Goal: Task Accomplishment & Management: Manage account settings

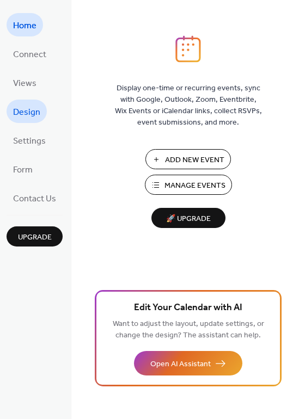
click at [25, 113] on span "Design" at bounding box center [26, 112] width 27 height 17
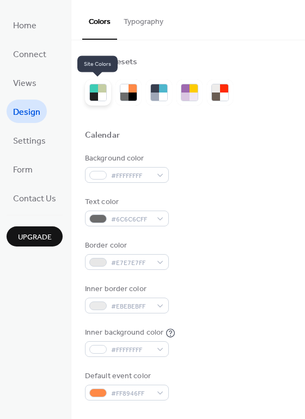
click at [98, 96] on div at bounding box center [102, 97] width 8 height 8
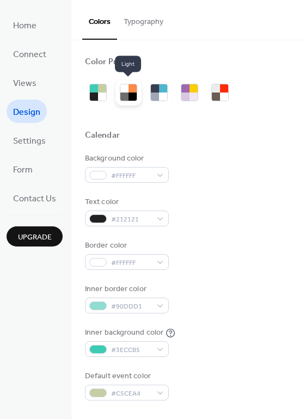
click at [121, 96] on div at bounding box center [124, 97] width 8 height 8
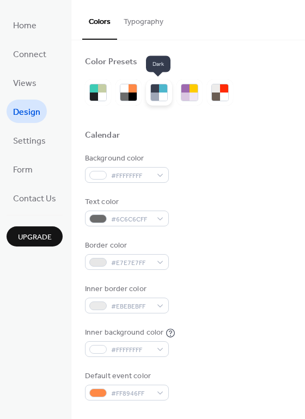
click at [169, 99] on div at bounding box center [159, 93] width 26 height 26
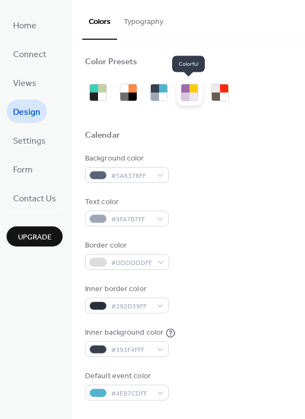
click at [186, 99] on div at bounding box center [185, 97] width 8 height 8
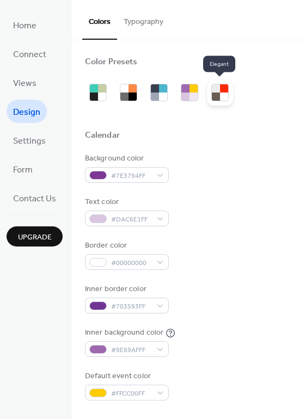
click at [221, 98] on div at bounding box center [224, 97] width 8 height 8
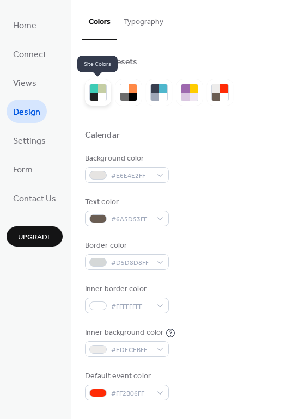
click at [107, 94] on div at bounding box center [98, 93] width 26 height 26
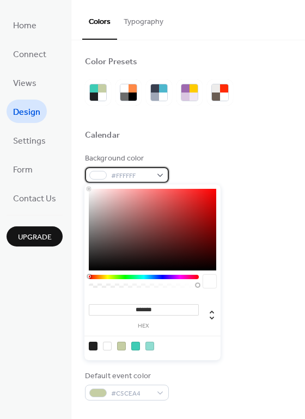
click at [138, 175] on span "#FFFFFF" at bounding box center [131, 176] width 40 height 11
click at [151, 310] on input "*******" at bounding box center [144, 310] width 110 height 11
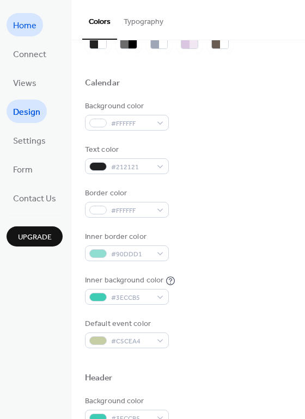
scroll to position [52, 0]
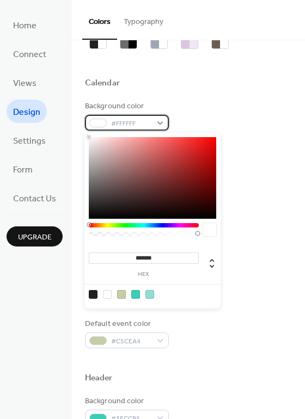
click at [147, 124] on span "#FFFFFF" at bounding box center [131, 123] width 40 height 11
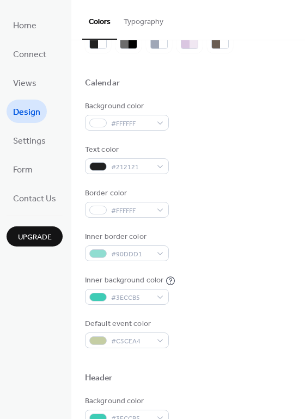
click at [199, 117] on div "Background color #FFFFFF" at bounding box center [188, 116] width 206 height 30
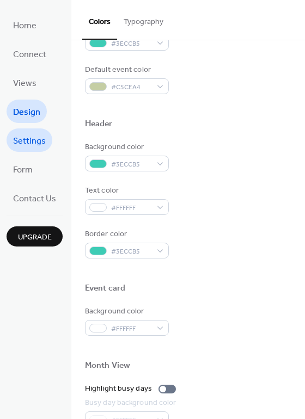
scroll to position [306, 0]
click at [28, 137] on span "Settings" at bounding box center [29, 141] width 33 height 17
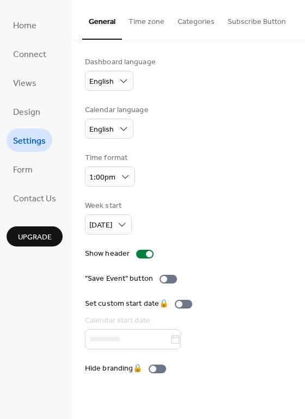
click at [148, 13] on button "Time zone" at bounding box center [146, 19] width 49 height 39
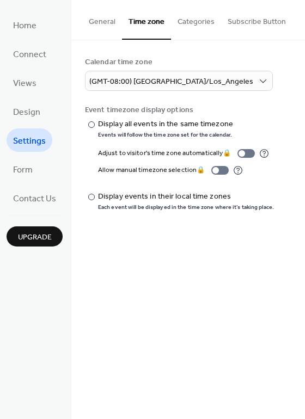
click at [189, 27] on button "Categories" at bounding box center [196, 19] width 50 height 39
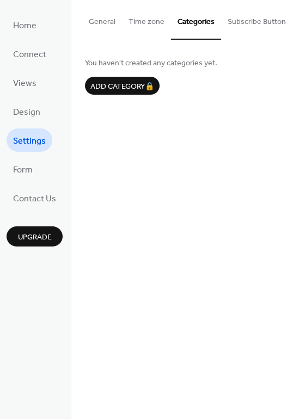
click at [108, 21] on button "General" at bounding box center [102, 19] width 40 height 39
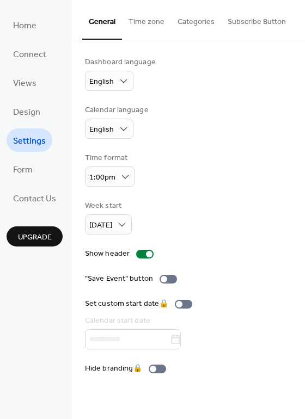
click at [260, 28] on button "Subscribe Button" at bounding box center [256, 19] width 71 height 39
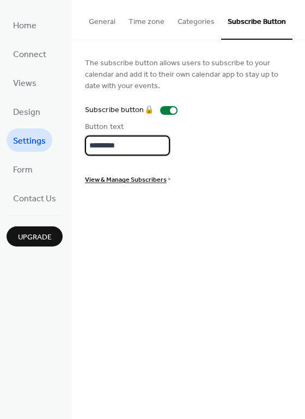
click at [139, 144] on input "*********" at bounding box center [127, 146] width 85 height 20
click at [184, 160] on div "The subscribe button allows users to subscribe to your calendar and add it to t…" at bounding box center [188, 121] width 206 height 128
click at [106, 18] on button "General" at bounding box center [102, 19] width 40 height 39
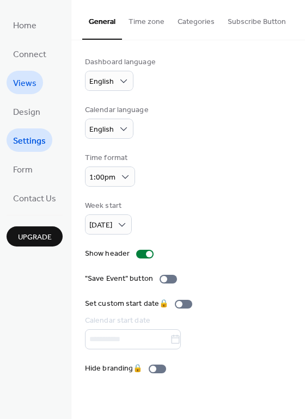
click at [39, 83] on link "Views" at bounding box center [25, 82] width 36 height 23
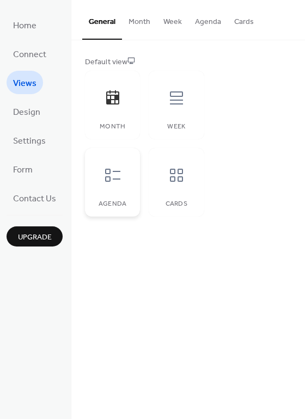
click at [113, 176] on icon at bounding box center [112, 175] width 17 height 17
click at [181, 175] on icon at bounding box center [176, 175] width 17 height 17
click at [116, 96] on icon at bounding box center [112, 97] width 13 height 14
click at [133, 21] on button "Month" at bounding box center [139, 19] width 35 height 39
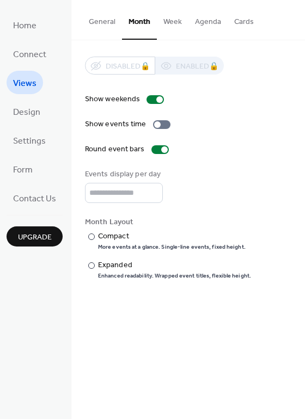
click at [173, 17] on button "Week" at bounding box center [173, 19] width 32 height 39
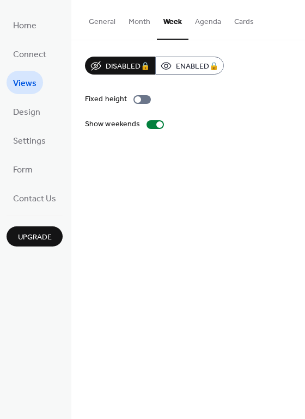
click at [208, 22] on button "Agenda" at bounding box center [207, 19] width 39 height 39
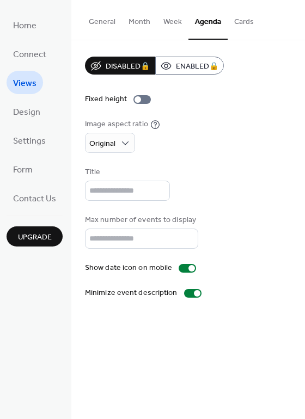
click at [102, 20] on button "General" at bounding box center [102, 19] width 40 height 39
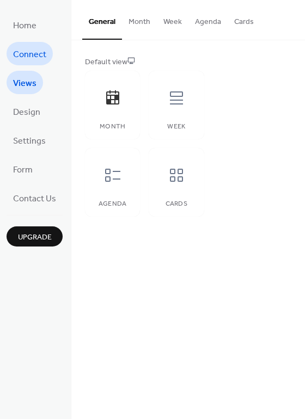
click at [36, 58] on span "Connect" at bounding box center [29, 54] width 33 height 17
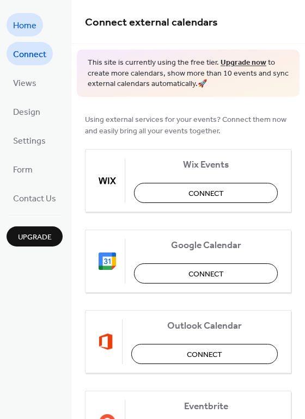
click at [28, 22] on span "Home" at bounding box center [24, 25] width 23 height 17
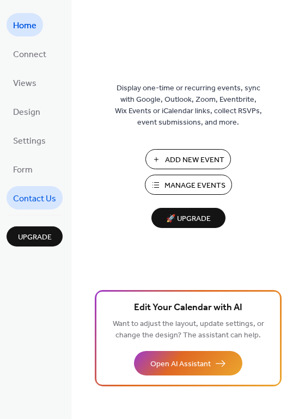
click at [40, 196] on span "Contact Us" at bounding box center [34, 199] width 43 height 17
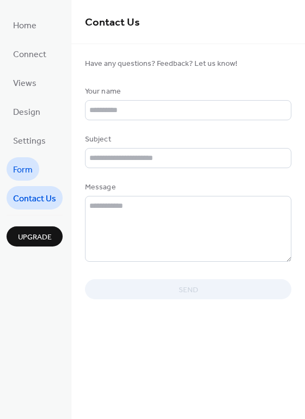
click at [37, 167] on link "Form" at bounding box center [23, 168] width 33 height 23
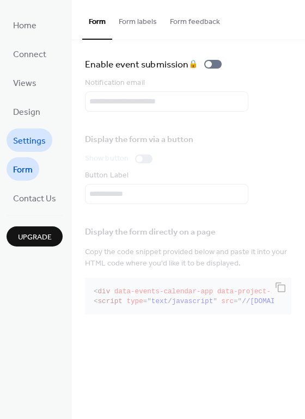
click at [33, 142] on span "Settings" at bounding box center [29, 141] width 33 height 17
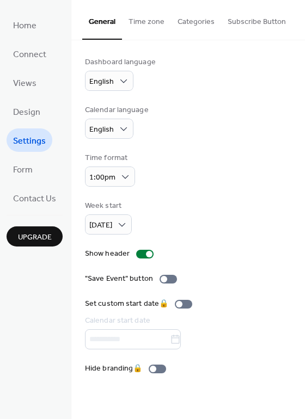
click at [144, 10] on button "Time zone" at bounding box center [146, 19] width 49 height 39
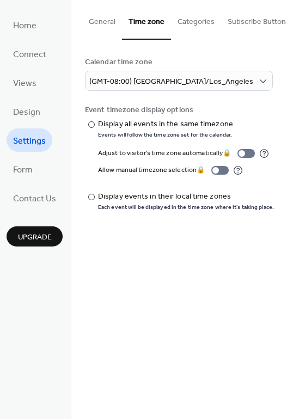
click at [195, 24] on button "Categories" at bounding box center [196, 19] width 50 height 39
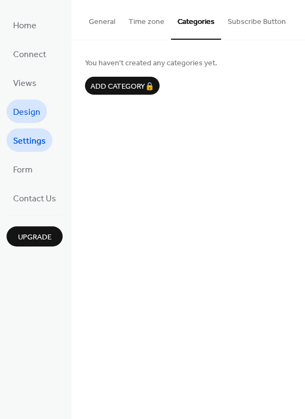
click at [34, 122] on link "Design" at bounding box center [27, 111] width 40 height 23
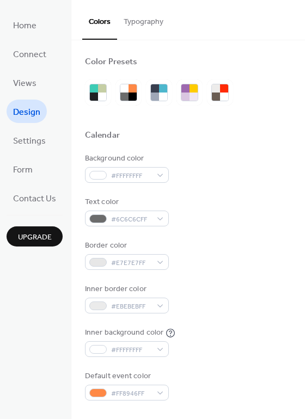
click at [149, 21] on button "Typography" at bounding box center [143, 19] width 53 height 39
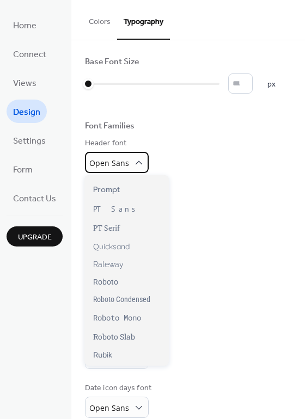
scroll to position [804, 0]
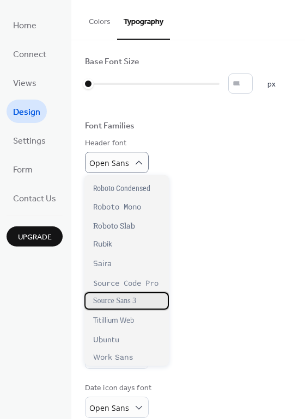
click at [120, 303] on span "Source Sans 3" at bounding box center [114, 301] width 43 height 9
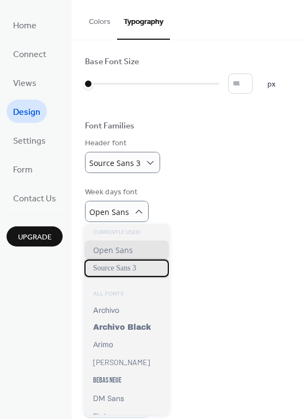
click at [131, 269] on span "Source Sans 3" at bounding box center [114, 268] width 43 height 9
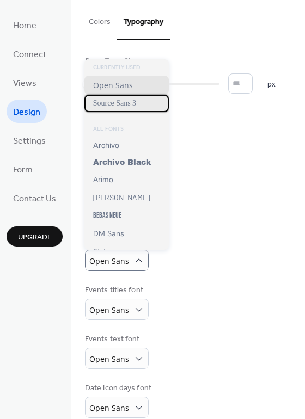
click at [136, 104] on span "Source Sans 3" at bounding box center [114, 103] width 43 height 9
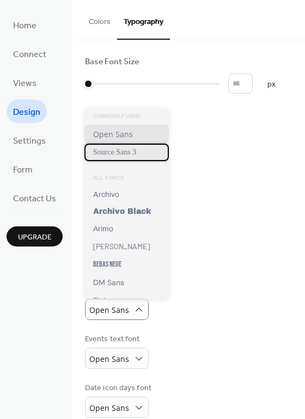
click at [142, 157] on div "Source Sans 3" at bounding box center [126, 152] width 84 height 17
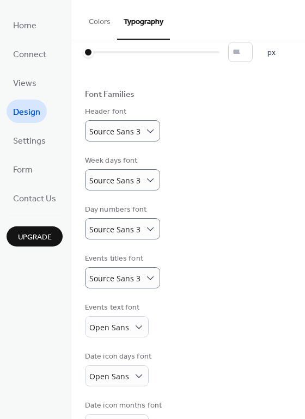
scroll to position [33, 0]
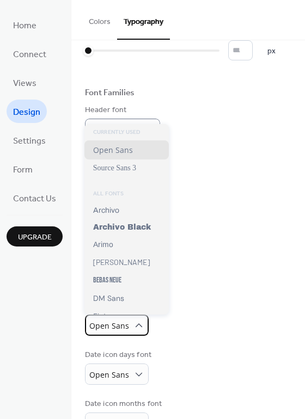
click at [125, 335] on div "Open Sans" at bounding box center [117, 325] width 64 height 21
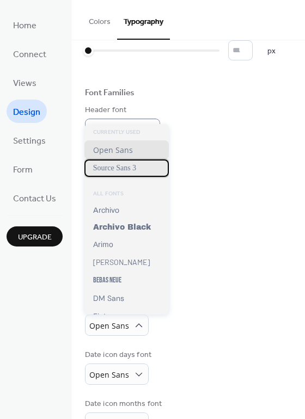
click at [131, 171] on span "Source Sans 3" at bounding box center [114, 168] width 43 height 9
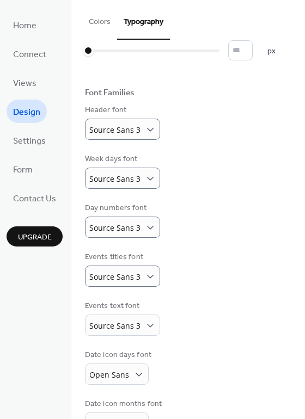
scroll to position [64, 0]
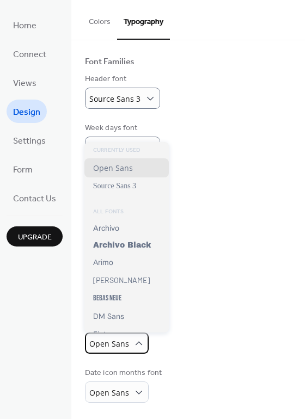
click at [126, 346] on span "Open Sans" at bounding box center [109, 344] width 40 height 10
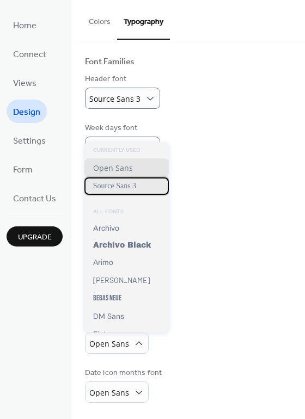
click at [115, 186] on span "Source Sans 3" at bounding box center [114, 186] width 43 height 9
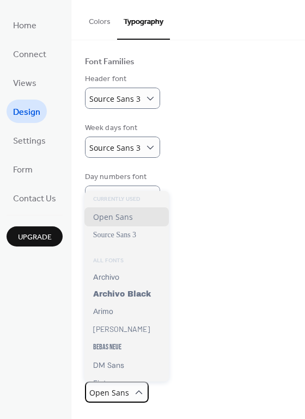
click at [119, 394] on span "Open Sans" at bounding box center [109, 393] width 40 height 10
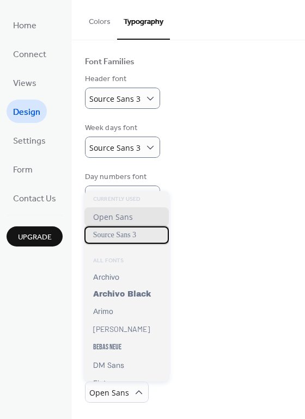
click at [135, 242] on div "Source Sans 3" at bounding box center [126, 235] width 84 height 17
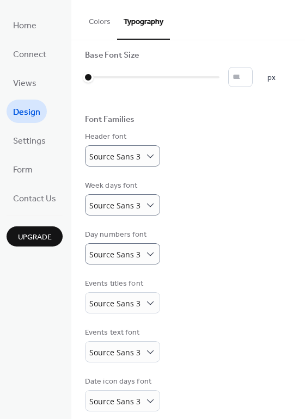
scroll to position [0, 0]
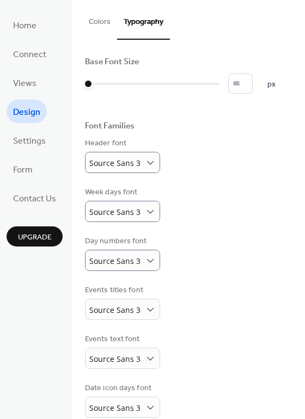
click at [109, 23] on button "Colors" at bounding box center [99, 19] width 35 height 39
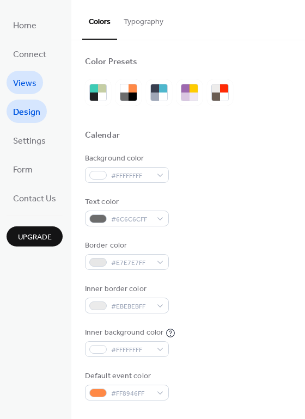
click at [26, 81] on span "Views" at bounding box center [24, 83] width 23 height 17
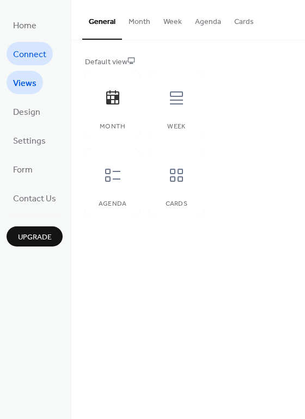
click at [44, 59] on span "Connect" at bounding box center [29, 54] width 33 height 17
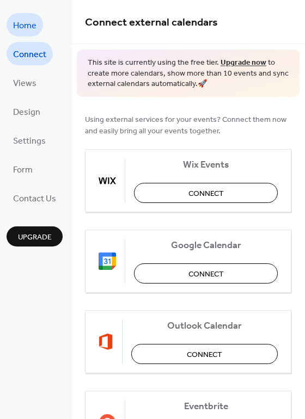
click at [35, 35] on link "Home" at bounding box center [25, 24] width 36 height 23
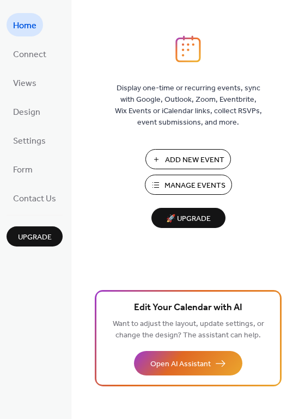
click at [161, 190] on button "Manage Events" at bounding box center [188, 185] width 87 height 20
click at [27, 113] on span "Design" at bounding box center [26, 112] width 27 height 17
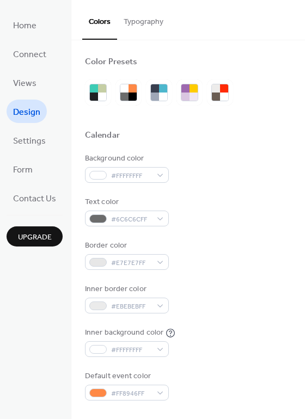
click at [146, 28] on button "Typography" at bounding box center [143, 19] width 53 height 39
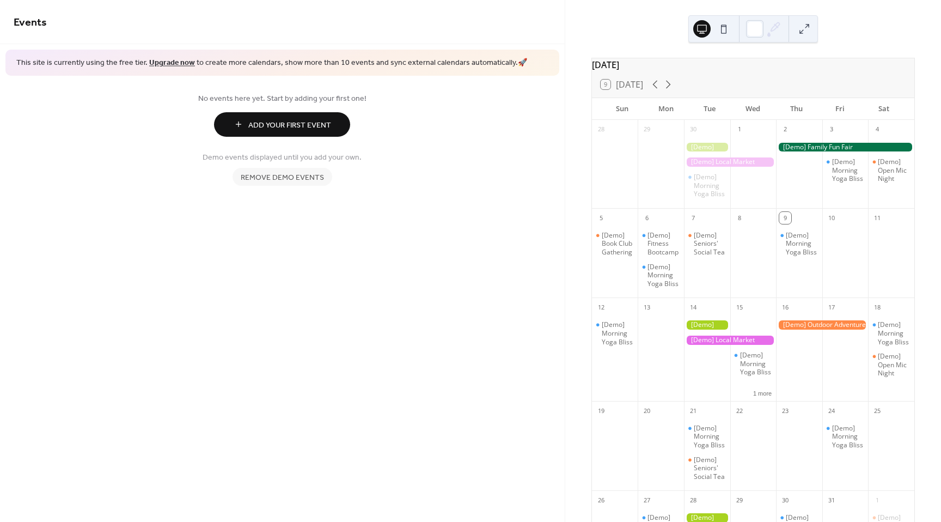
click at [708, 152] on div at bounding box center [707, 147] width 46 height 9
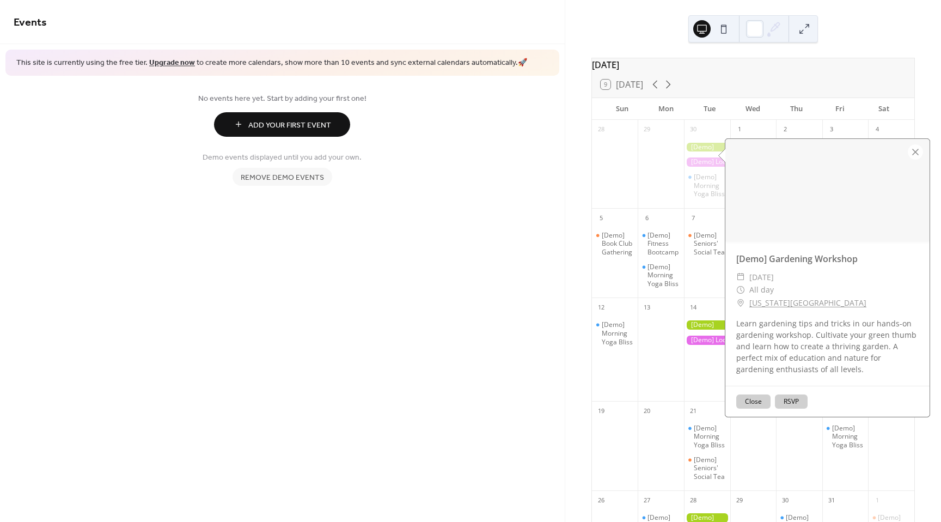
click at [759, 405] on button "Close" at bounding box center [753, 401] width 34 height 14
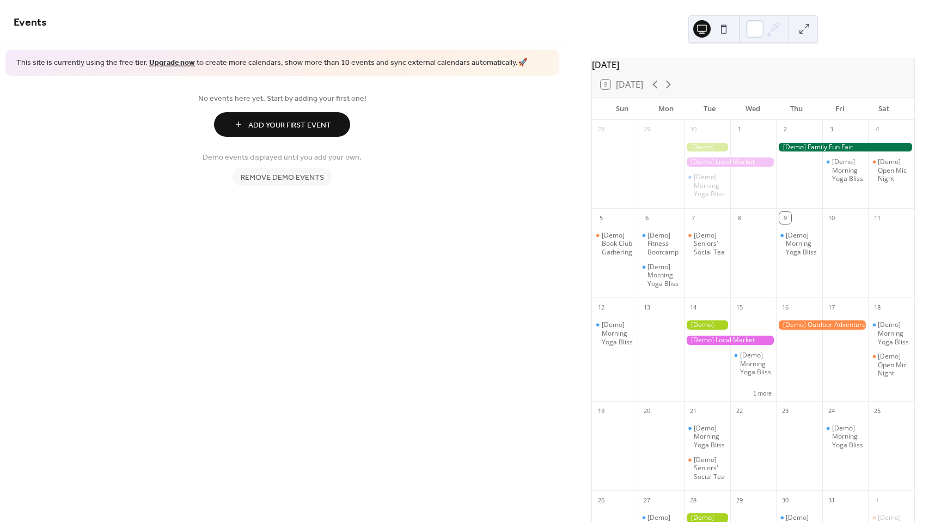
click at [749, 167] on div at bounding box center [730, 161] width 92 height 9
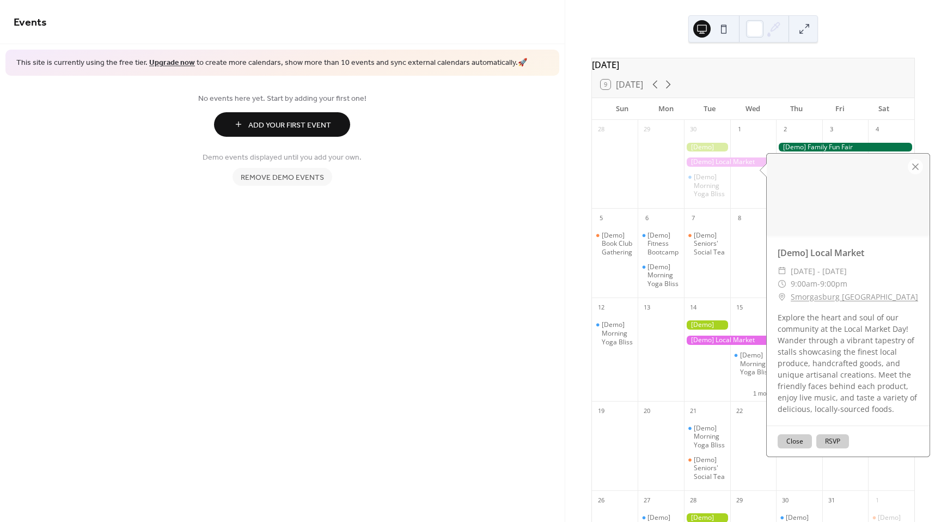
click at [731, 145] on div at bounding box center [754, 170] width 46 height 67
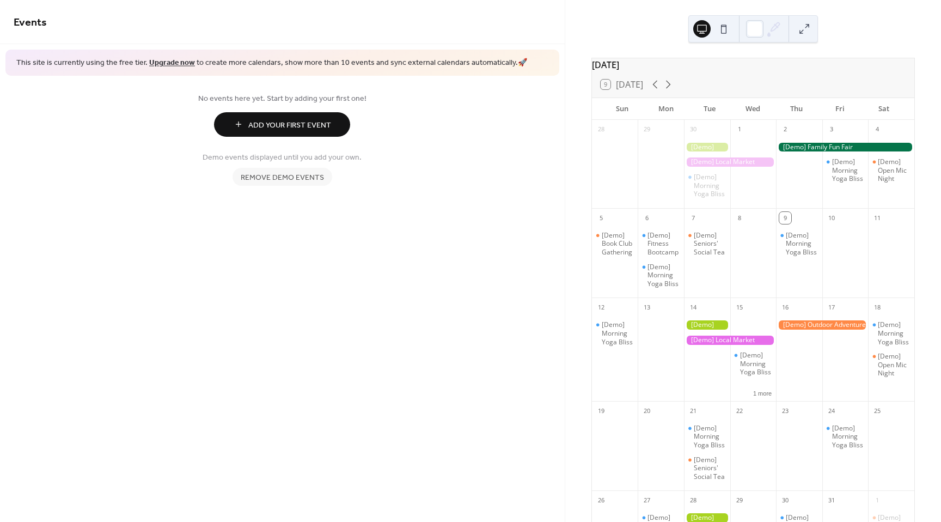
click at [315, 172] on span "Remove demo events" at bounding box center [282, 177] width 83 height 11
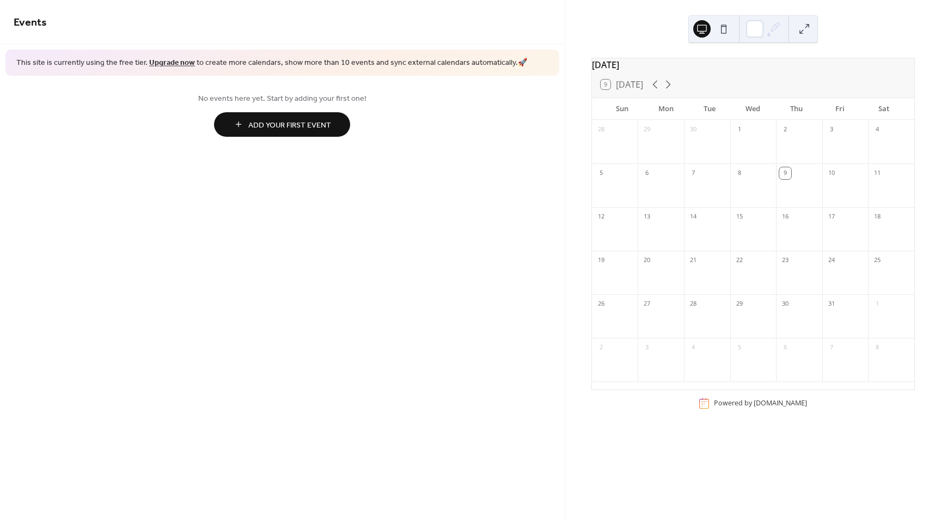
click at [661, 234] on div at bounding box center [661, 235] width 46 height 22
click at [334, 121] on button "Add Your First Event" at bounding box center [282, 124] width 136 height 25
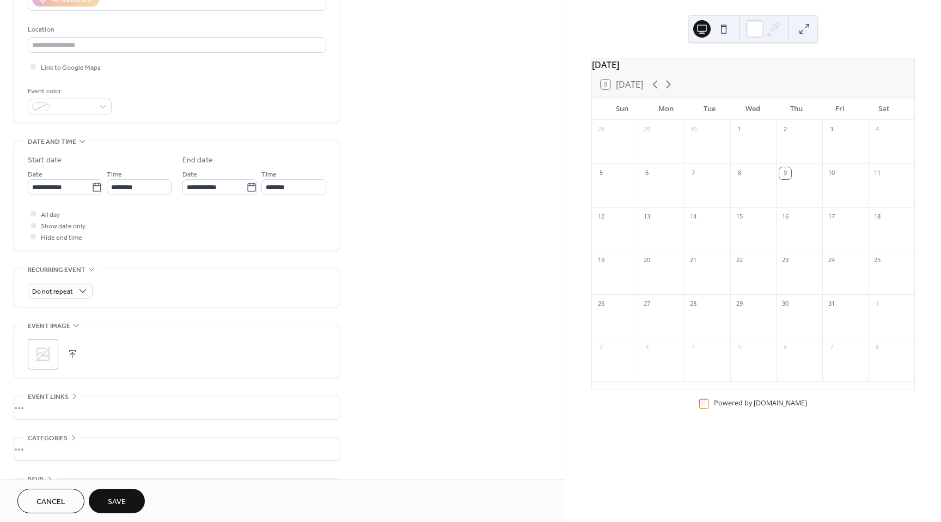
scroll to position [221, 0]
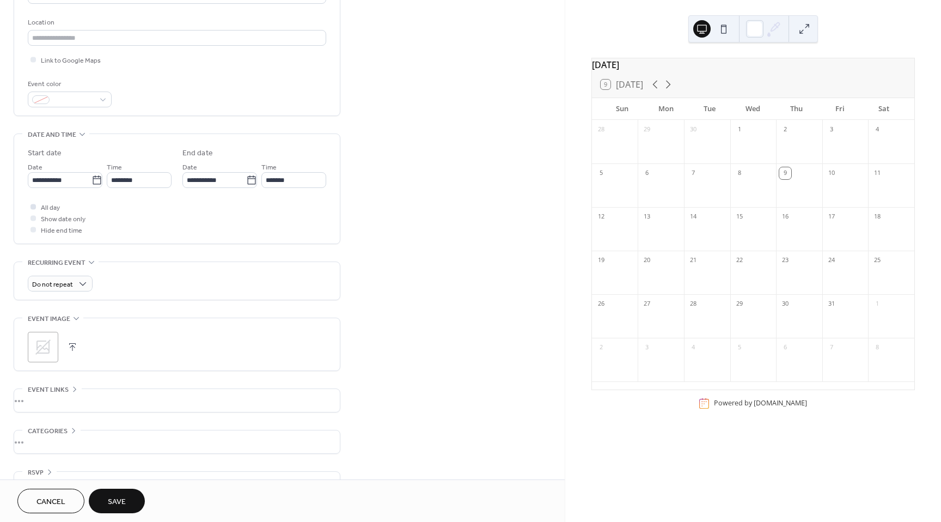
type input "**********"
click at [34, 206] on div at bounding box center [33, 206] width 5 height 5
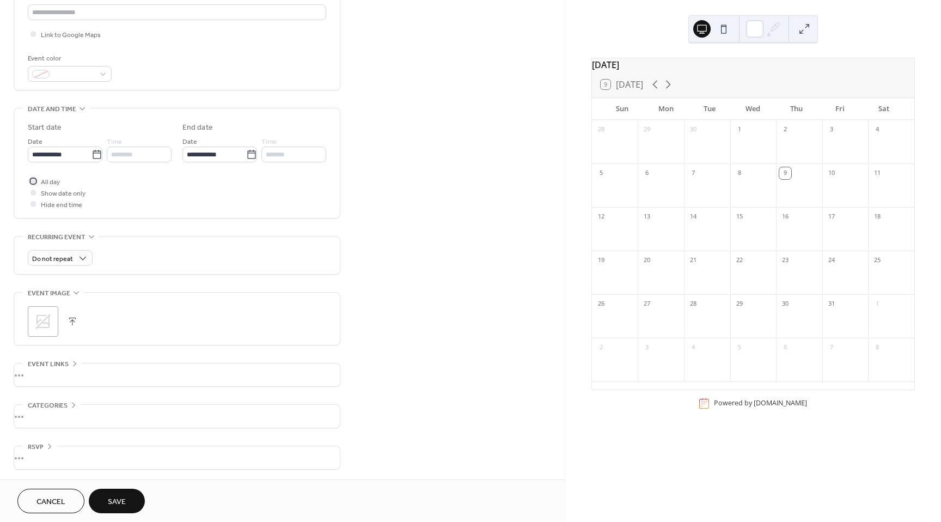
scroll to position [248, 0]
click at [69, 318] on div "Weekly" at bounding box center [60, 317] width 64 height 20
click at [52, 346] on div "M" at bounding box center [50, 349] width 13 height 13
click at [68, 346] on div "T" at bounding box center [66, 349] width 13 height 13
click at [99, 351] on div "T" at bounding box center [99, 349] width 13 height 13
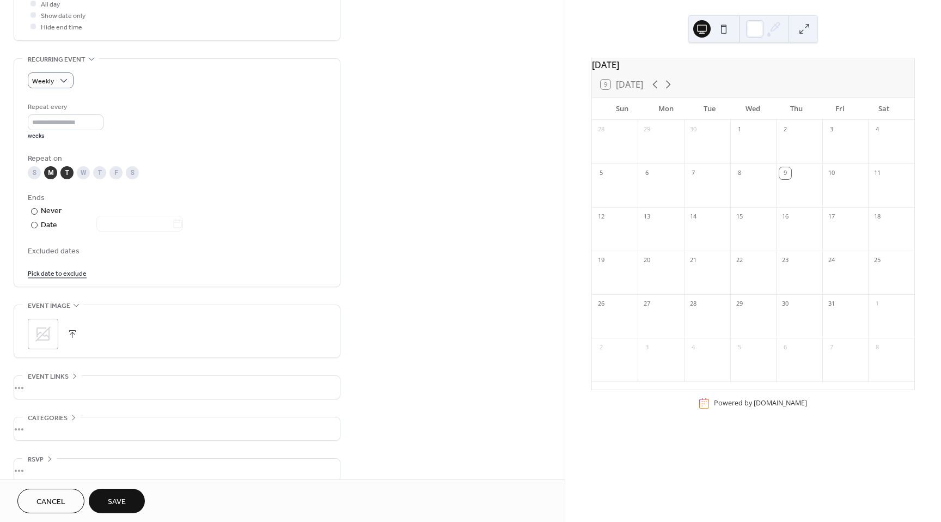
scroll to position [425, 0]
click at [34, 223] on div at bounding box center [34, 224] width 7 height 7
click at [181, 223] on icon at bounding box center [177, 223] width 11 height 11
click at [172, 223] on input "text" at bounding box center [134, 223] width 76 height 16
click at [212, 248] on span "›" at bounding box center [207, 249] width 16 height 22
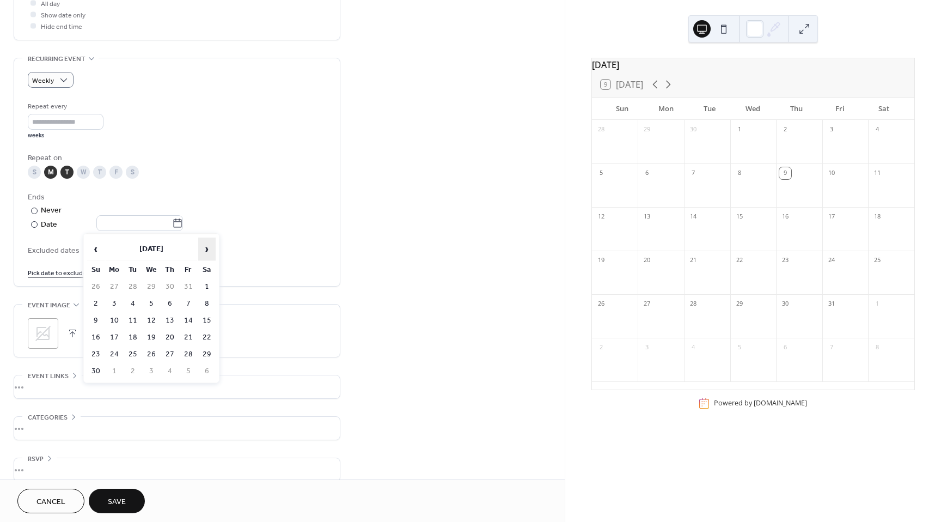
click at [212, 248] on span "›" at bounding box center [207, 249] width 16 height 22
click at [113, 302] on td "2" at bounding box center [114, 304] width 17 height 16
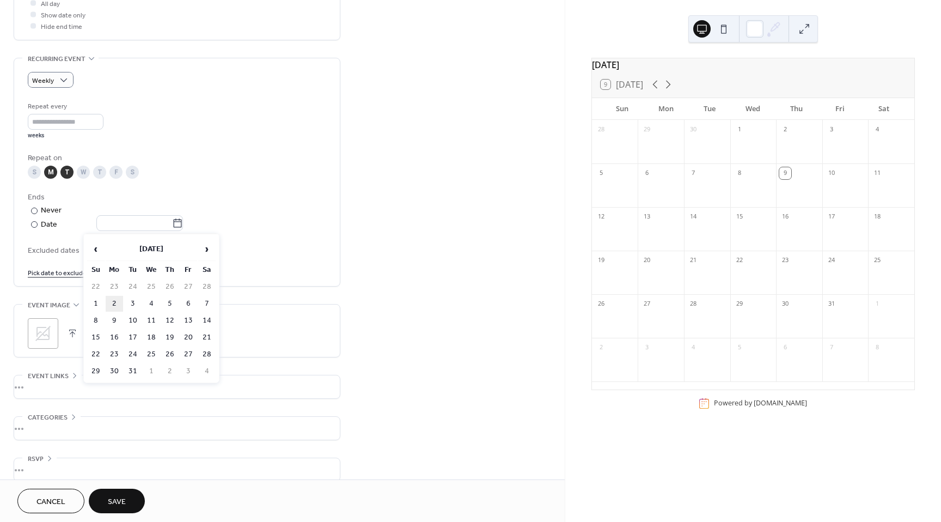
type input "**********"
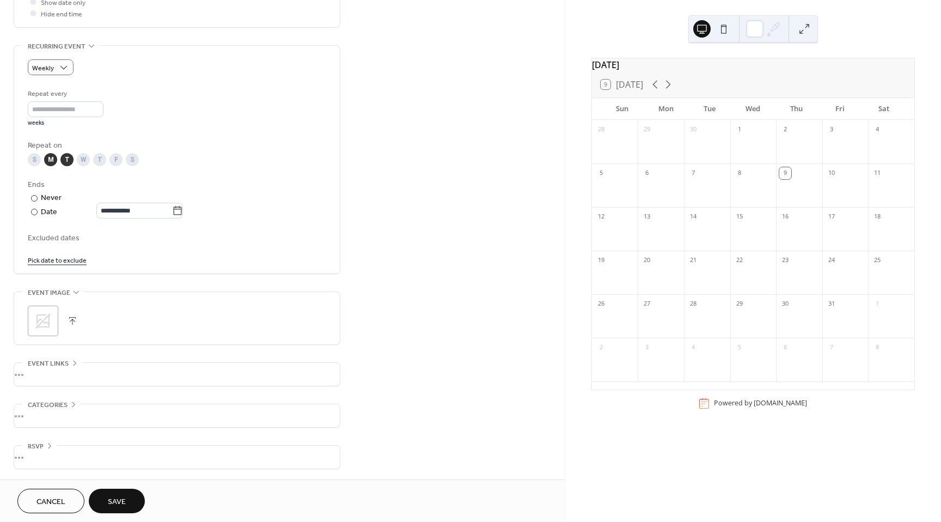
scroll to position [438, 0]
click at [66, 401] on span "Categories" at bounding box center [48, 404] width 40 height 11
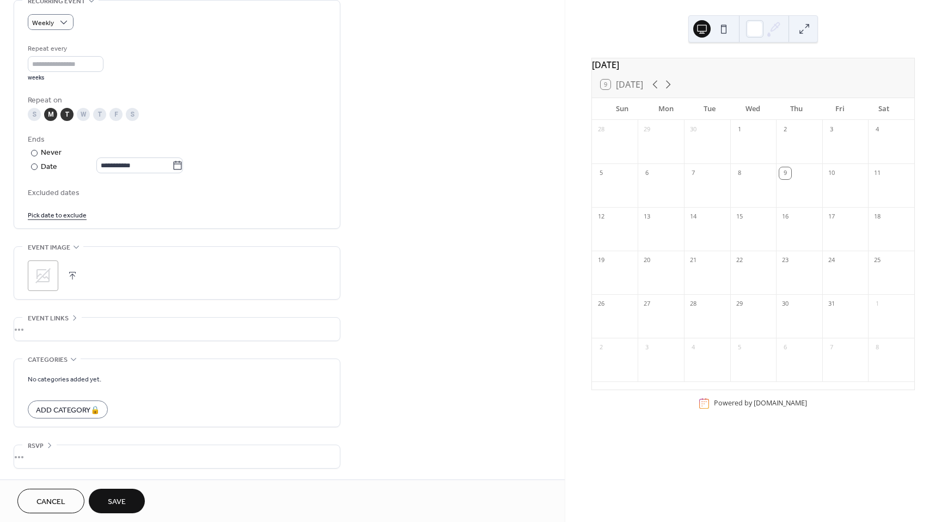
click at [39, 452] on div "•••" at bounding box center [177, 456] width 326 height 23
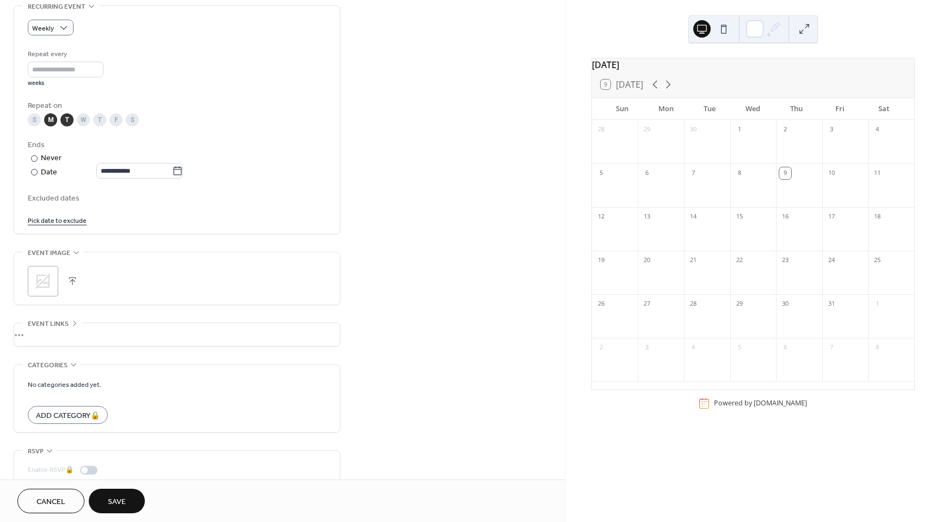
scroll to position [477, 0]
click at [60, 324] on div "•••" at bounding box center [177, 335] width 326 height 23
click at [60, 324] on div "•••" at bounding box center [177, 324] width 326 height 1
click at [60, 248] on span "Event image" at bounding box center [49, 253] width 42 height 11
click at [112, 499] on span "Save" at bounding box center [117, 501] width 18 height 11
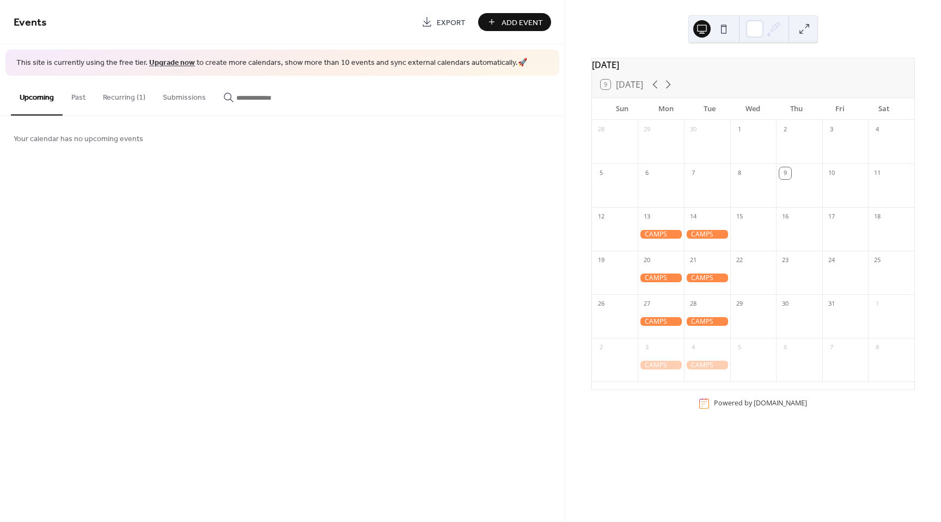
click at [679, 239] on div at bounding box center [661, 234] width 46 height 9
click at [535, 204] on div "Events Export Add Event This site is currently using the free tier. Upgrade now…" at bounding box center [282, 261] width 565 height 522
click at [254, 202] on div "Events Export Add Event This site is currently using the free tier. Upgrade now…" at bounding box center [282, 261] width 565 height 522
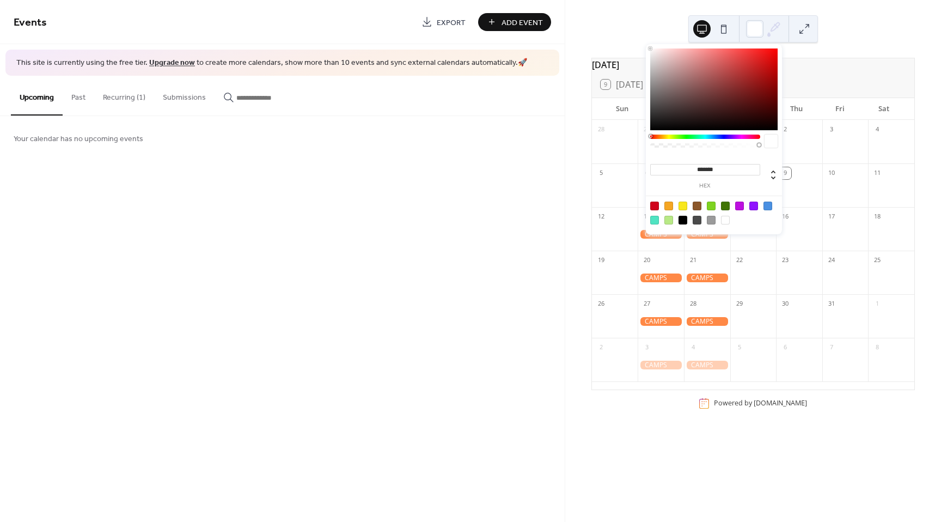
click at [774, 32] on icon at bounding box center [774, 29] width 16 height 16
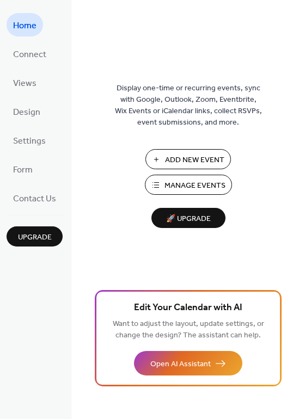
click at [162, 186] on button "Manage Events" at bounding box center [188, 185] width 87 height 20
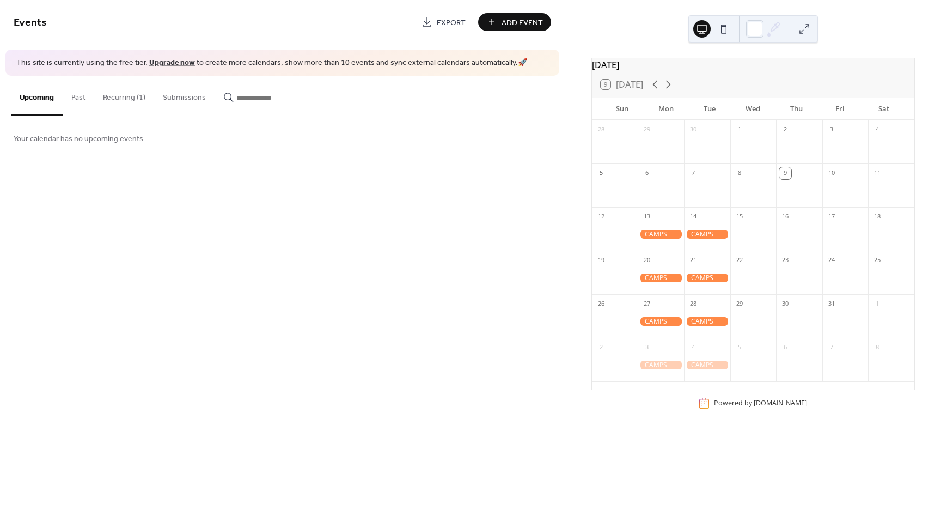
click at [681, 239] on div at bounding box center [661, 234] width 46 height 9
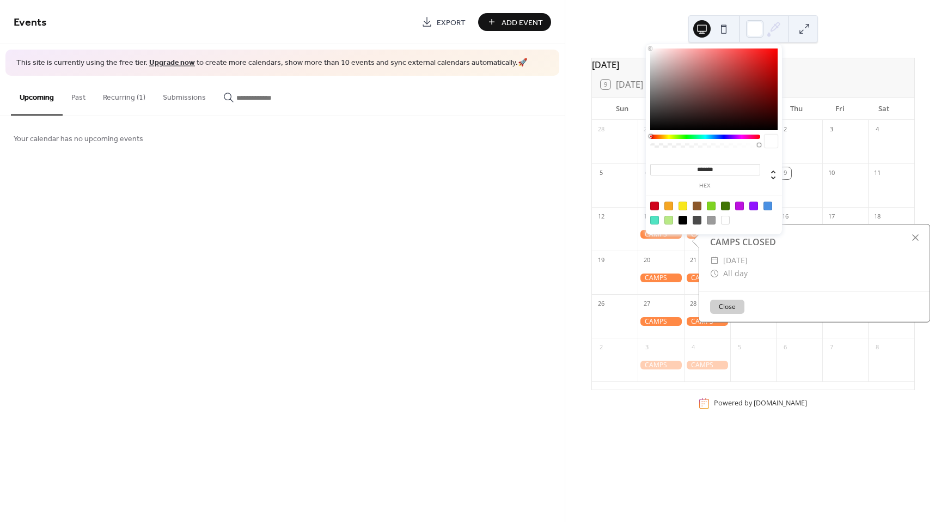
click at [774, 31] on icon at bounding box center [775, 27] width 9 height 9
click at [655, 203] on div at bounding box center [654, 206] width 9 height 9
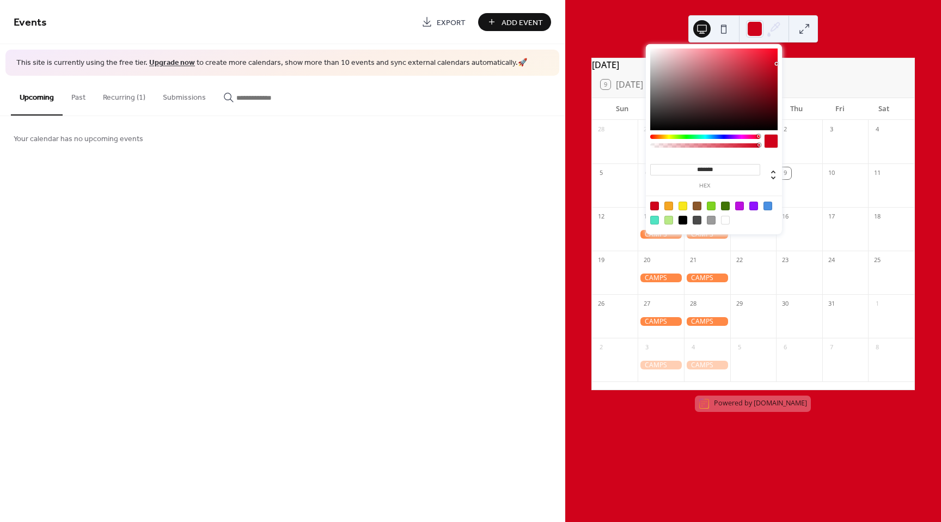
click at [725, 222] on div at bounding box center [725, 220] width 9 height 9
type input "*******"
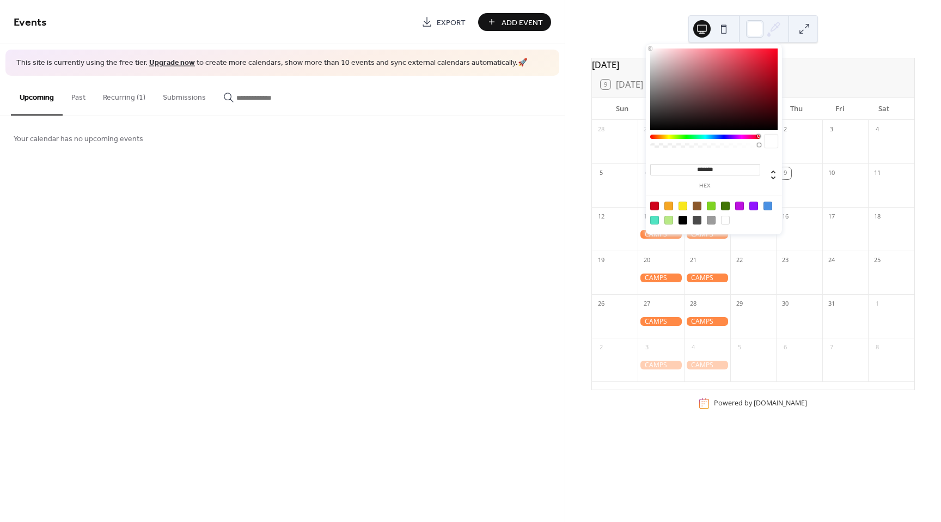
click at [626, 236] on div at bounding box center [615, 235] width 46 height 22
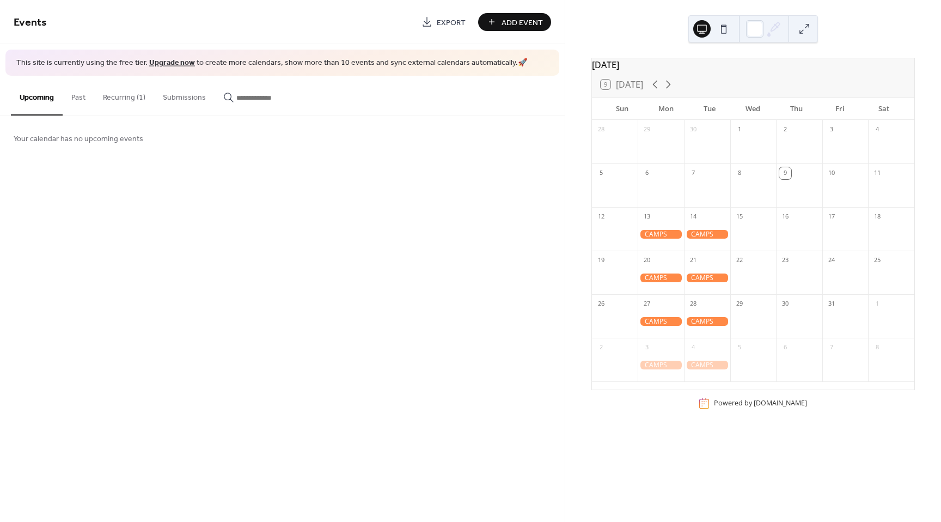
click at [658, 239] on div at bounding box center [661, 234] width 46 height 9
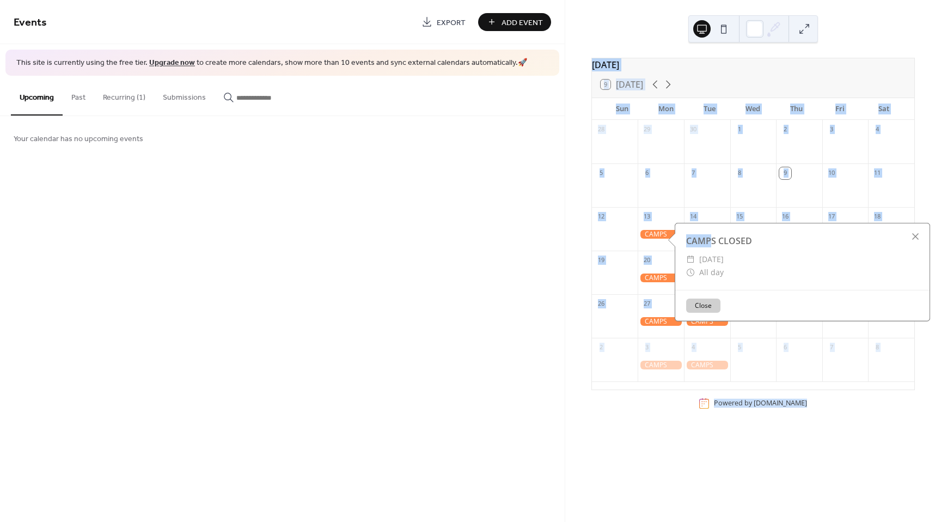
drag, startPoint x: 713, startPoint y: 246, endPoint x: 466, endPoint y: 179, distance: 255.2
click at [466, 179] on div "Events Export Add Event This site is currently using the free tier. Upgrade now…" at bounding box center [470, 261] width 941 height 522
click at [412, 187] on div "Events Export Add Event This site is currently using the free tier. Upgrade now…" at bounding box center [282, 261] width 565 height 522
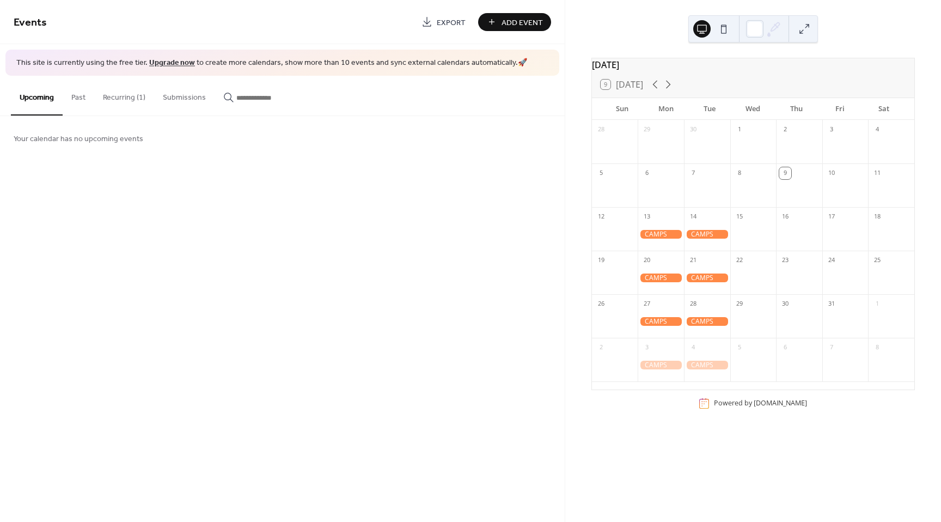
click at [136, 96] on button "Recurring (1)" at bounding box center [124, 95] width 60 height 39
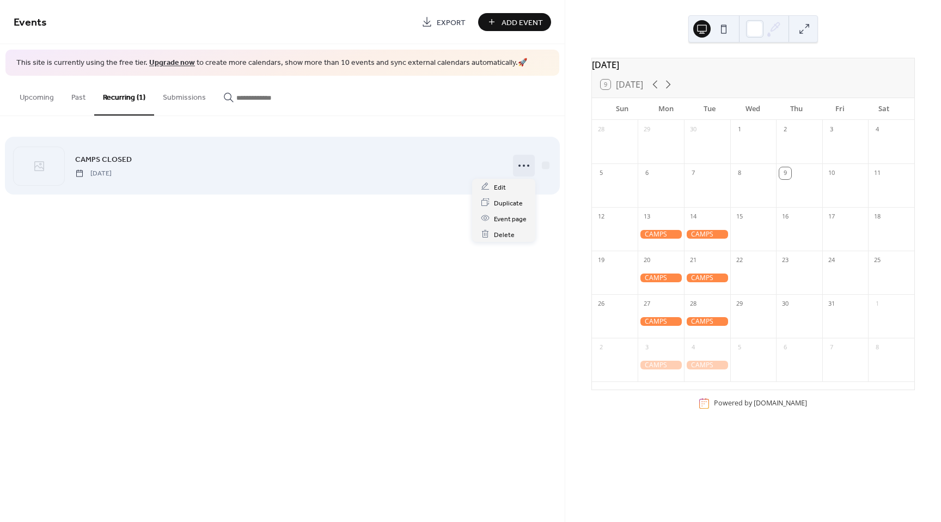
click at [525, 161] on icon at bounding box center [523, 165] width 17 height 17
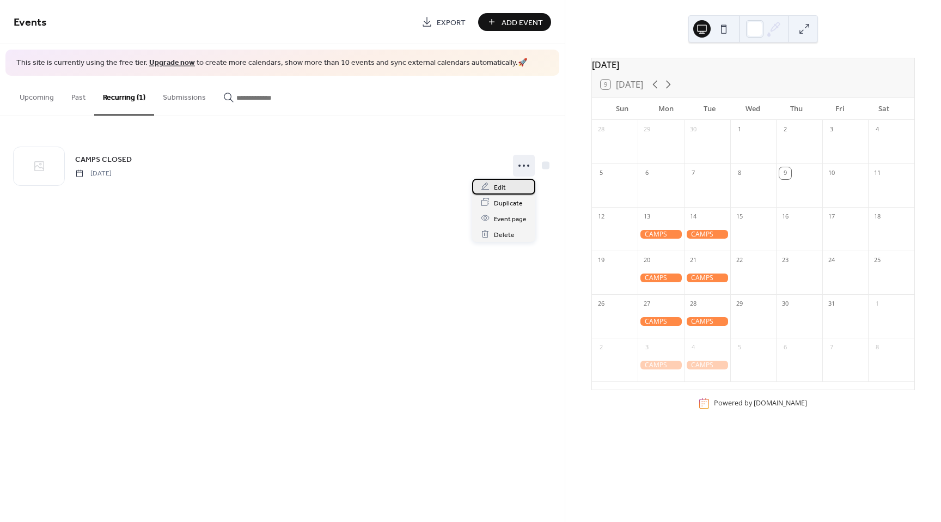
click at [508, 191] on div "Edit" at bounding box center [503, 187] width 63 height 16
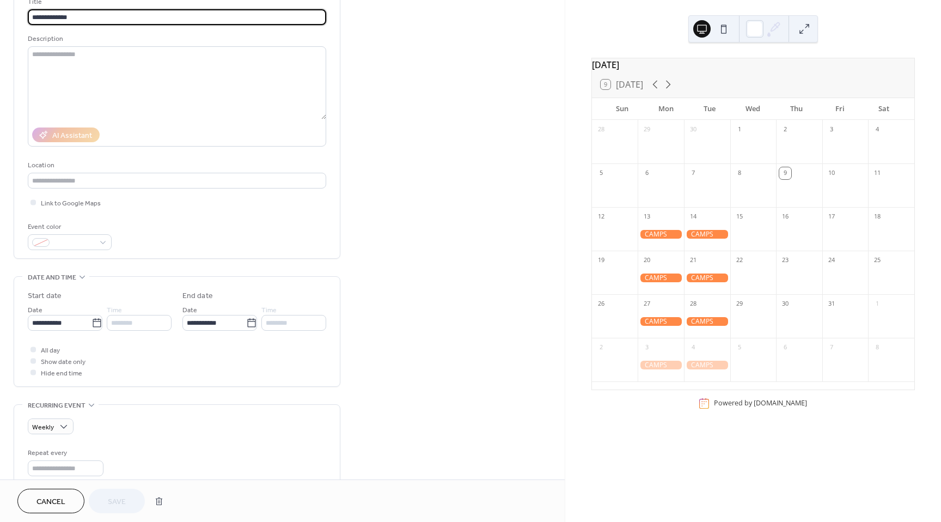
scroll to position [79, 0]
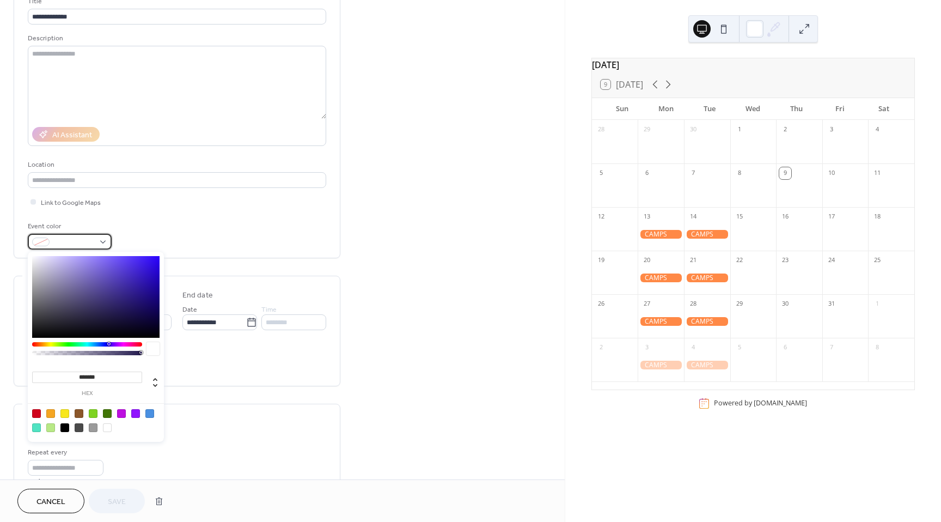
click at [99, 240] on div at bounding box center [70, 242] width 84 height 16
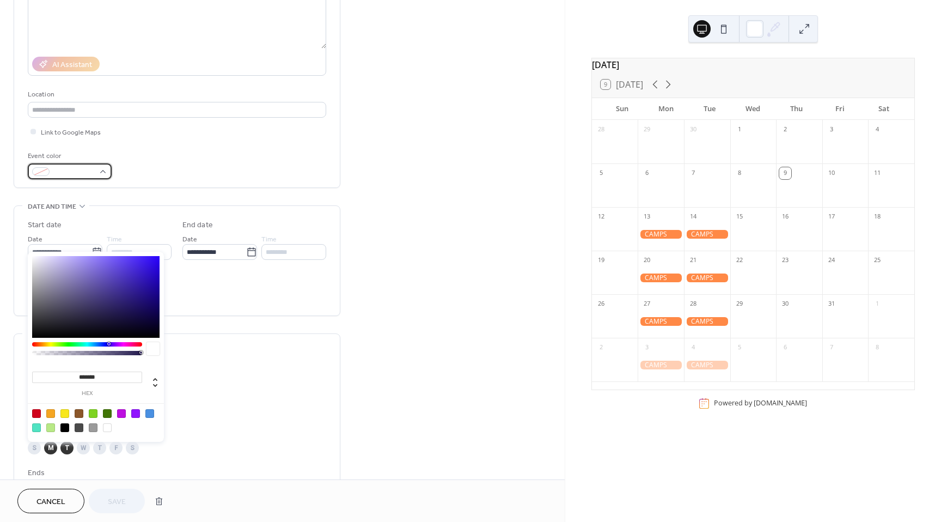
scroll to position [150, 0]
click at [99, 379] on input "*******" at bounding box center [87, 377] width 110 height 11
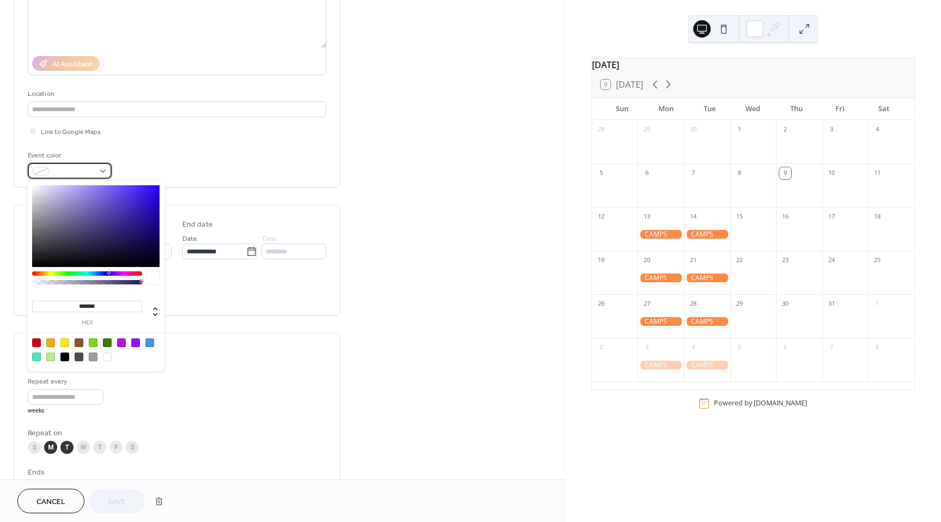
click at [75, 172] on span at bounding box center [74, 171] width 40 height 11
click at [86, 310] on input "*******" at bounding box center [87, 306] width 110 height 11
click at [87, 167] on span at bounding box center [74, 171] width 40 height 11
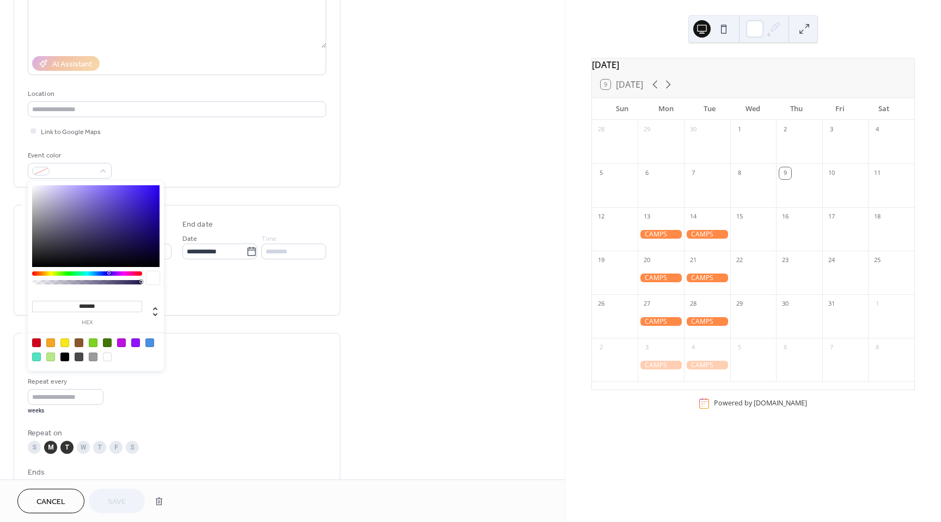
click at [100, 307] on input "*******" at bounding box center [87, 306] width 110 height 11
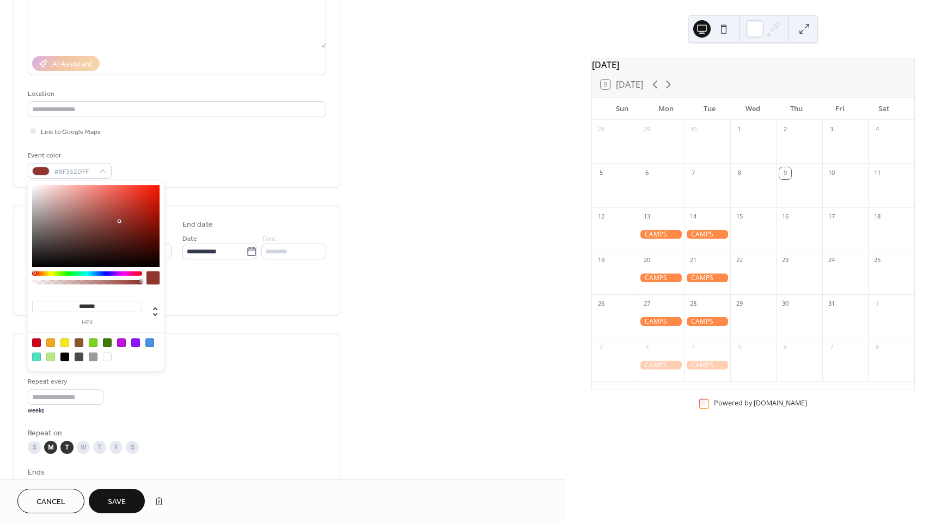
type input "*******"
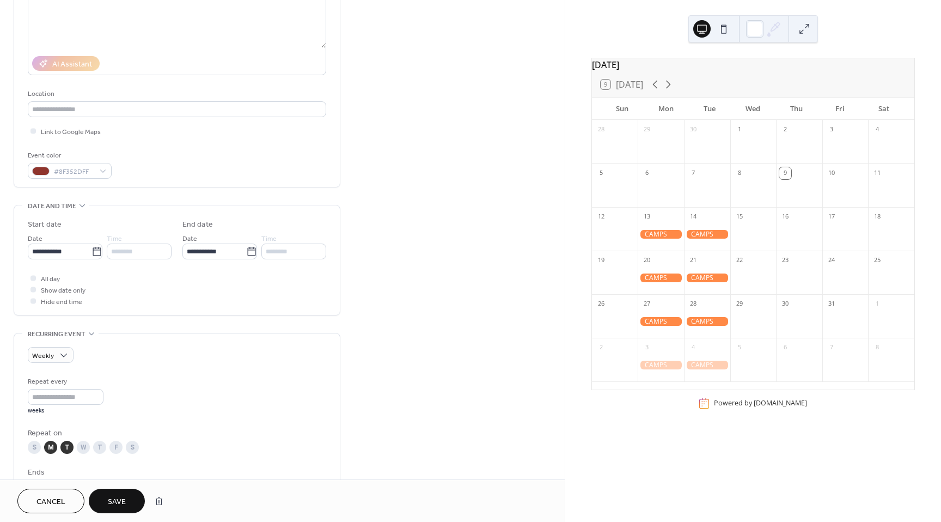
click at [222, 306] on div "All day Show date only Hide end time" at bounding box center [177, 289] width 299 height 34
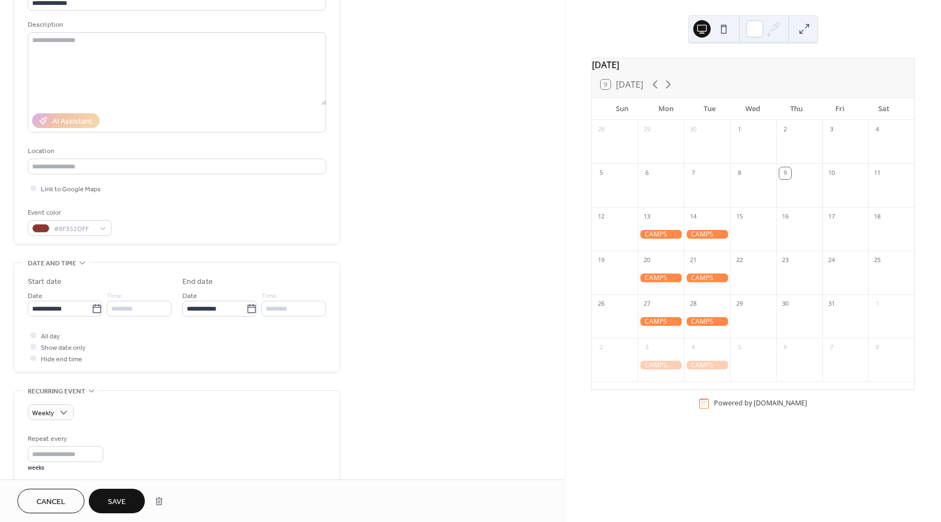
scroll to position [0, 0]
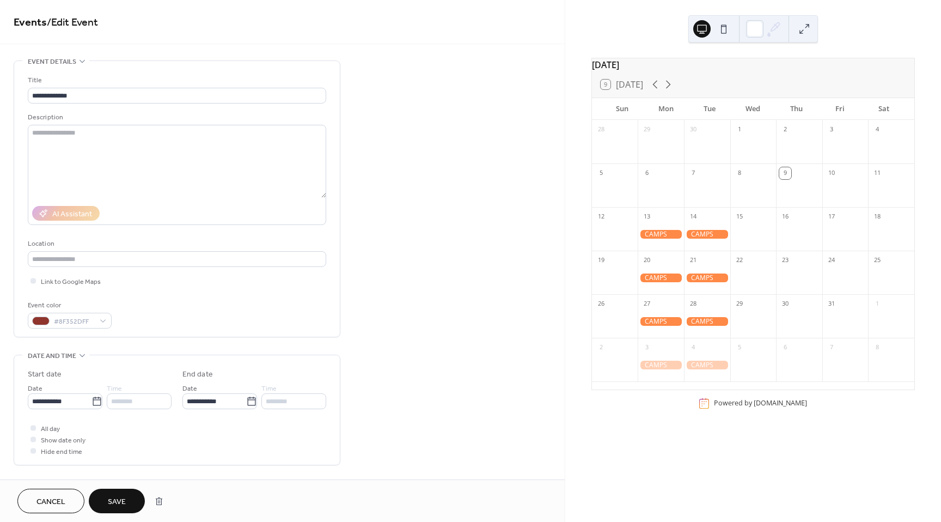
click at [726, 31] on button at bounding box center [723, 28] width 17 height 17
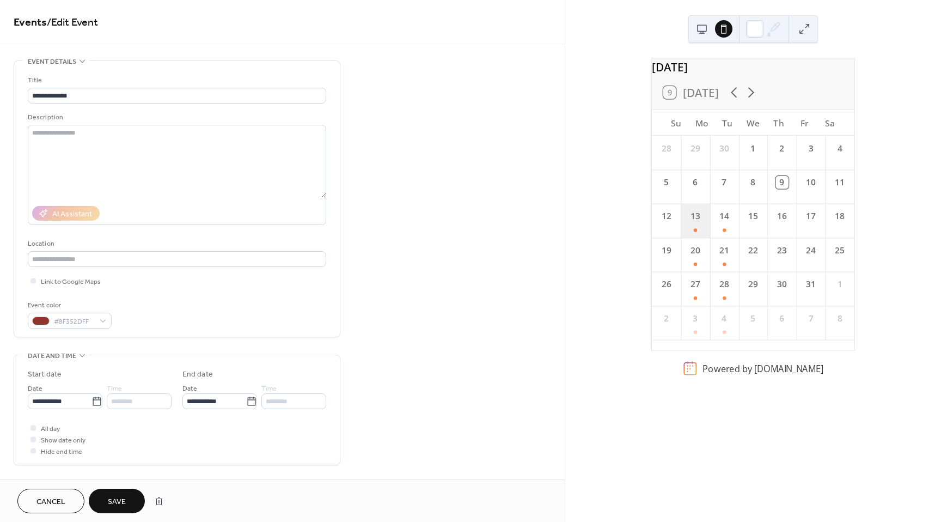
click at [703, 235] on div "13" at bounding box center [695, 221] width 29 height 34
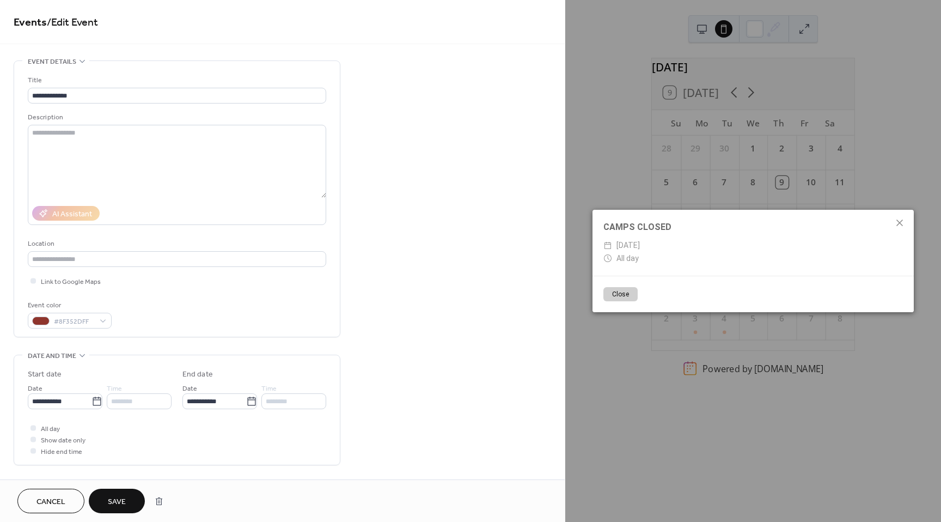
click at [714, 186] on div "CAMPS CLOSED ​ Monday, October 13, 2025 ​ All day Close" at bounding box center [753, 261] width 376 height 522
click at [628, 294] on button "Close" at bounding box center [621, 294] width 34 height 14
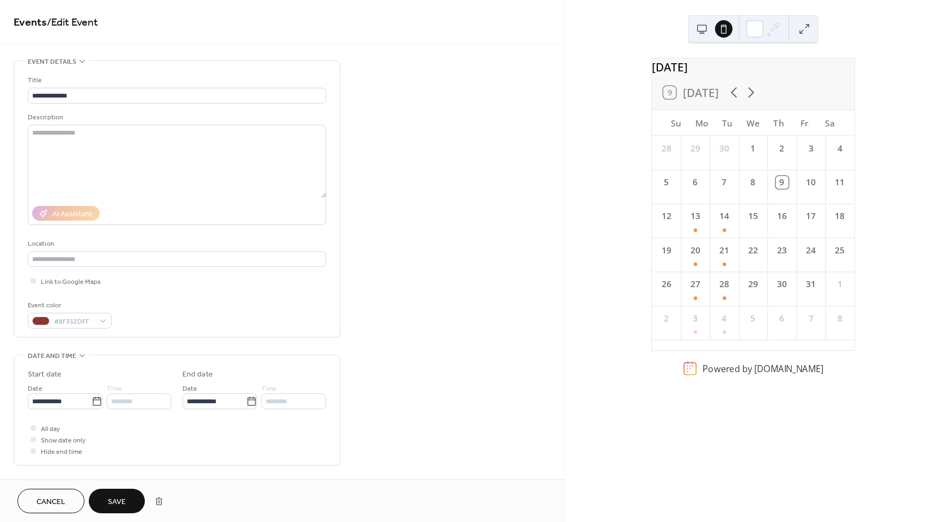
click at [707, 21] on button at bounding box center [701, 28] width 17 height 17
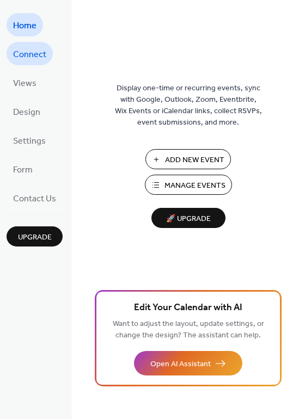
click at [32, 54] on span "Connect" at bounding box center [29, 54] width 33 height 17
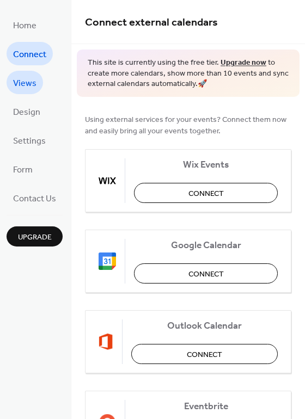
click at [35, 82] on span "Views" at bounding box center [24, 83] width 23 height 17
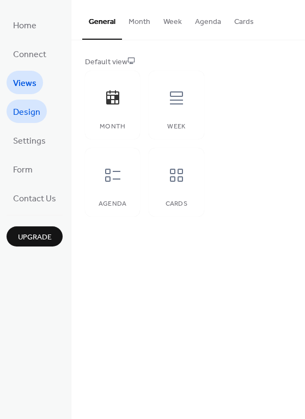
click at [44, 108] on link "Design" at bounding box center [27, 111] width 40 height 23
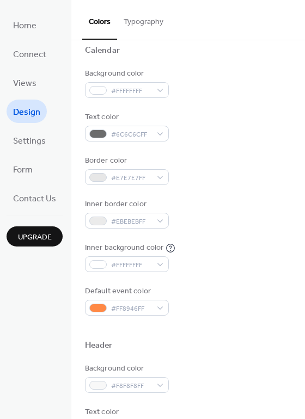
scroll to position [86, 0]
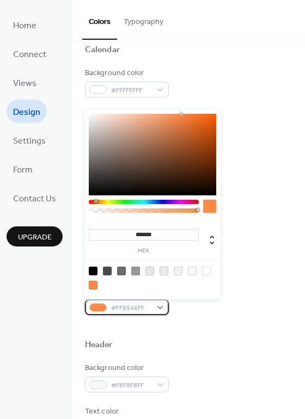
click at [159, 303] on div "#FF8946FF" at bounding box center [127, 308] width 84 height 16
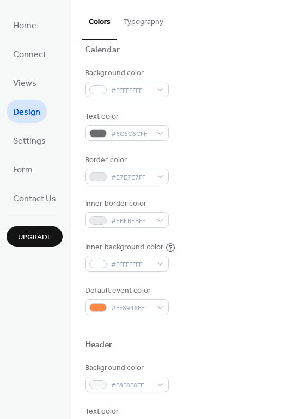
click at [207, 346] on div "Header" at bounding box center [188, 347] width 206 height 14
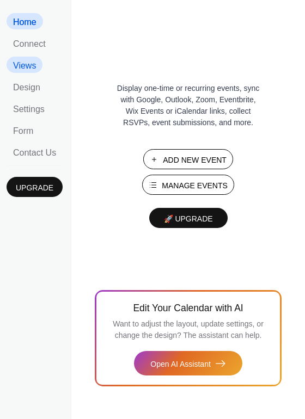
click at [31, 71] on span "Views" at bounding box center [24, 66] width 23 height 10
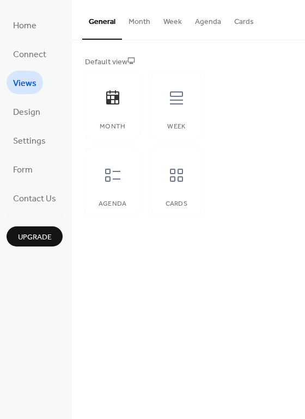
click at [138, 22] on button "Month" at bounding box center [139, 19] width 35 height 39
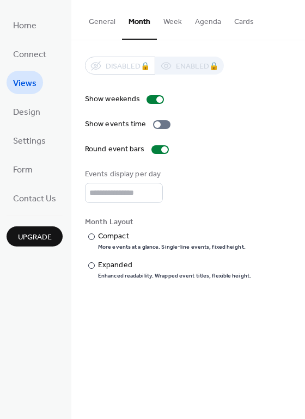
click at [175, 15] on button "Week" at bounding box center [173, 19] width 32 height 39
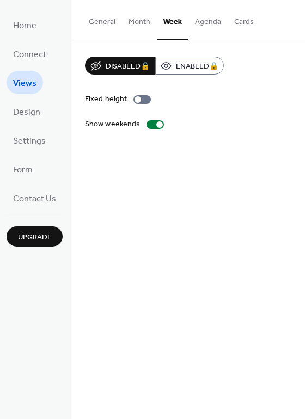
click at [200, 20] on button "Agenda" at bounding box center [207, 19] width 39 height 39
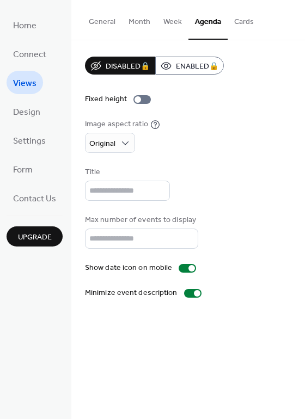
click at [241, 25] on button "Cards" at bounding box center [244, 19] width 33 height 39
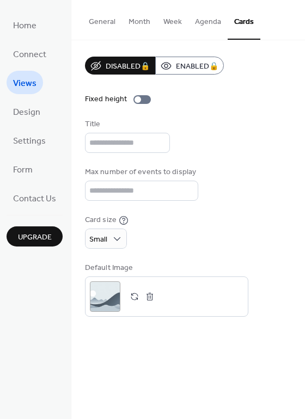
click at [137, 20] on button "Month" at bounding box center [139, 19] width 35 height 39
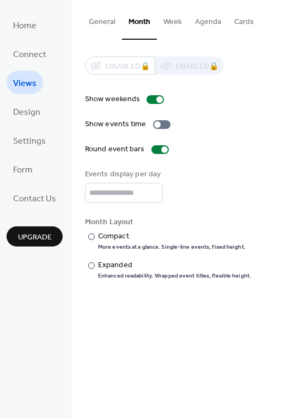
click at [107, 26] on button "General" at bounding box center [102, 19] width 40 height 39
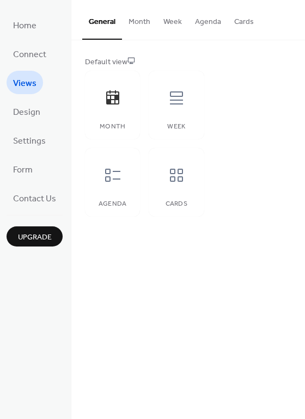
click at [139, 23] on button "Month" at bounding box center [139, 19] width 35 height 39
